Goal: Contribute content

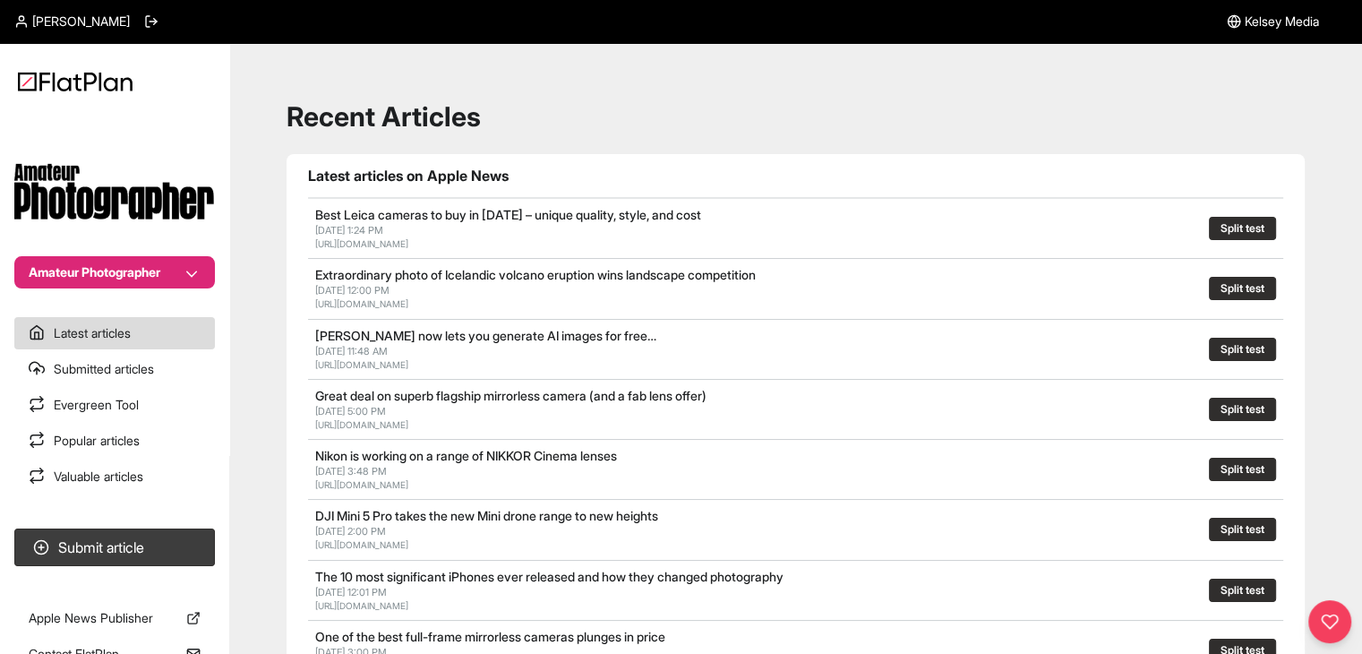
click at [135, 258] on button "Amateur Photographer" at bounding box center [114, 272] width 201 height 32
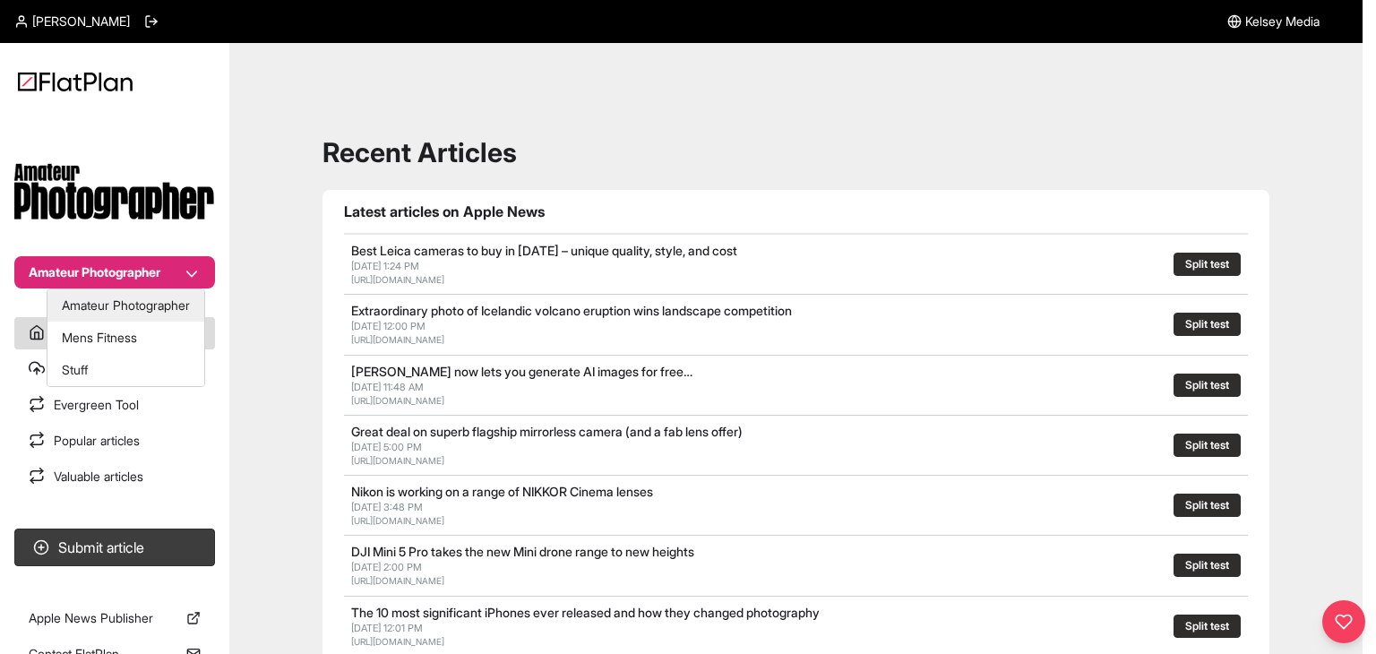
click at [150, 316] on button "Amateur Photographer" at bounding box center [125, 305] width 157 height 32
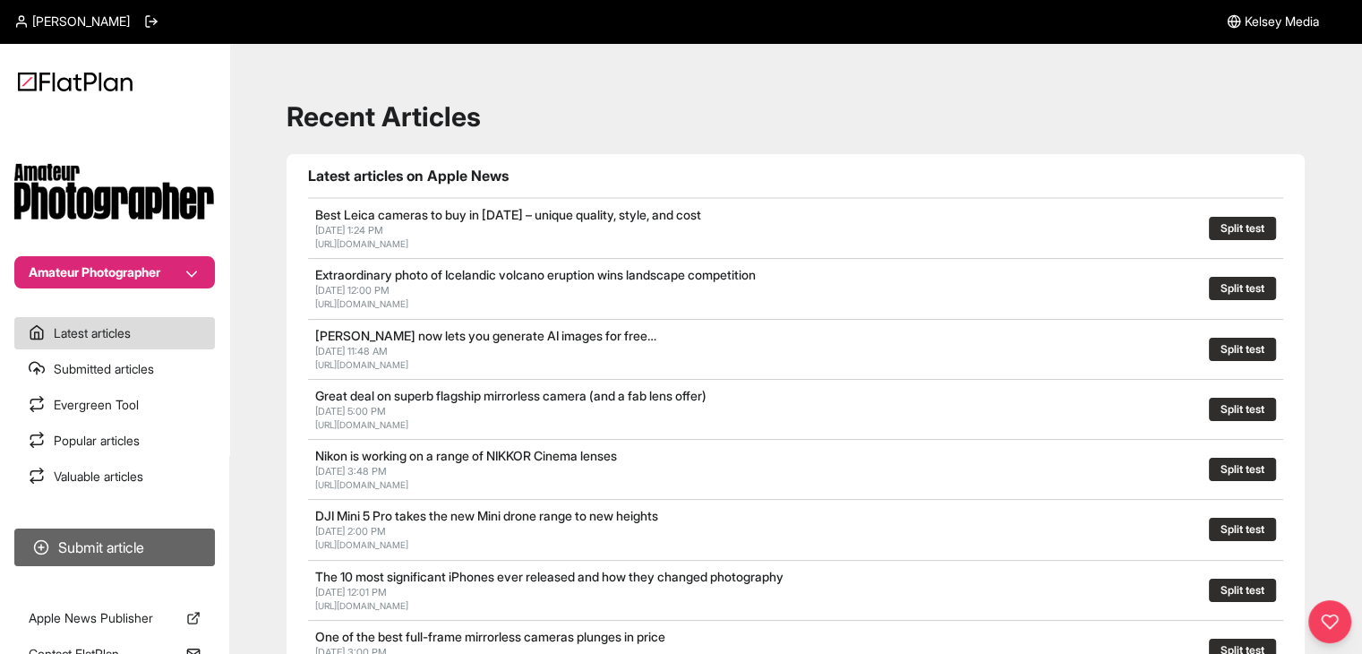
click at [165, 539] on button "Submit article" at bounding box center [114, 547] width 201 height 38
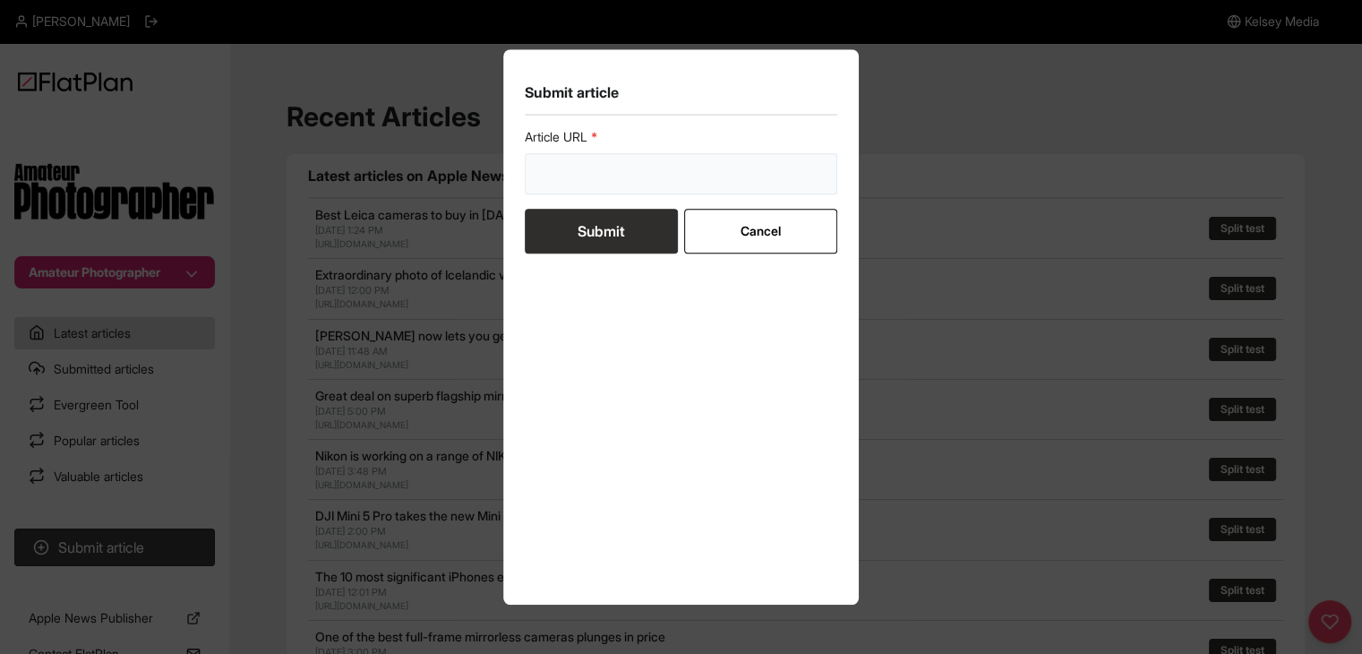
click at [547, 169] on input "url" at bounding box center [681, 173] width 313 height 41
paste input "[URL][DOMAIN_NAME]"
type input "[URL][DOMAIN_NAME]"
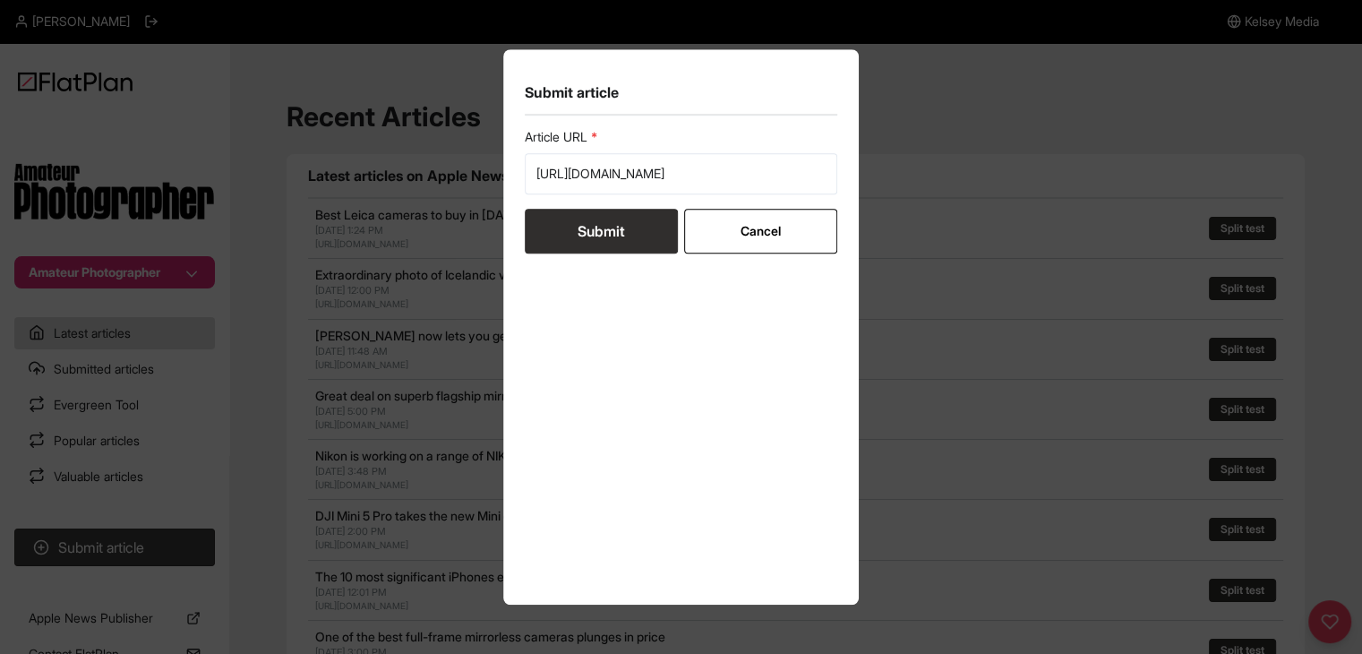
click at [584, 234] on button "Submit" at bounding box center [601, 231] width 153 height 45
